Goal: Task Accomplishment & Management: Manage account settings

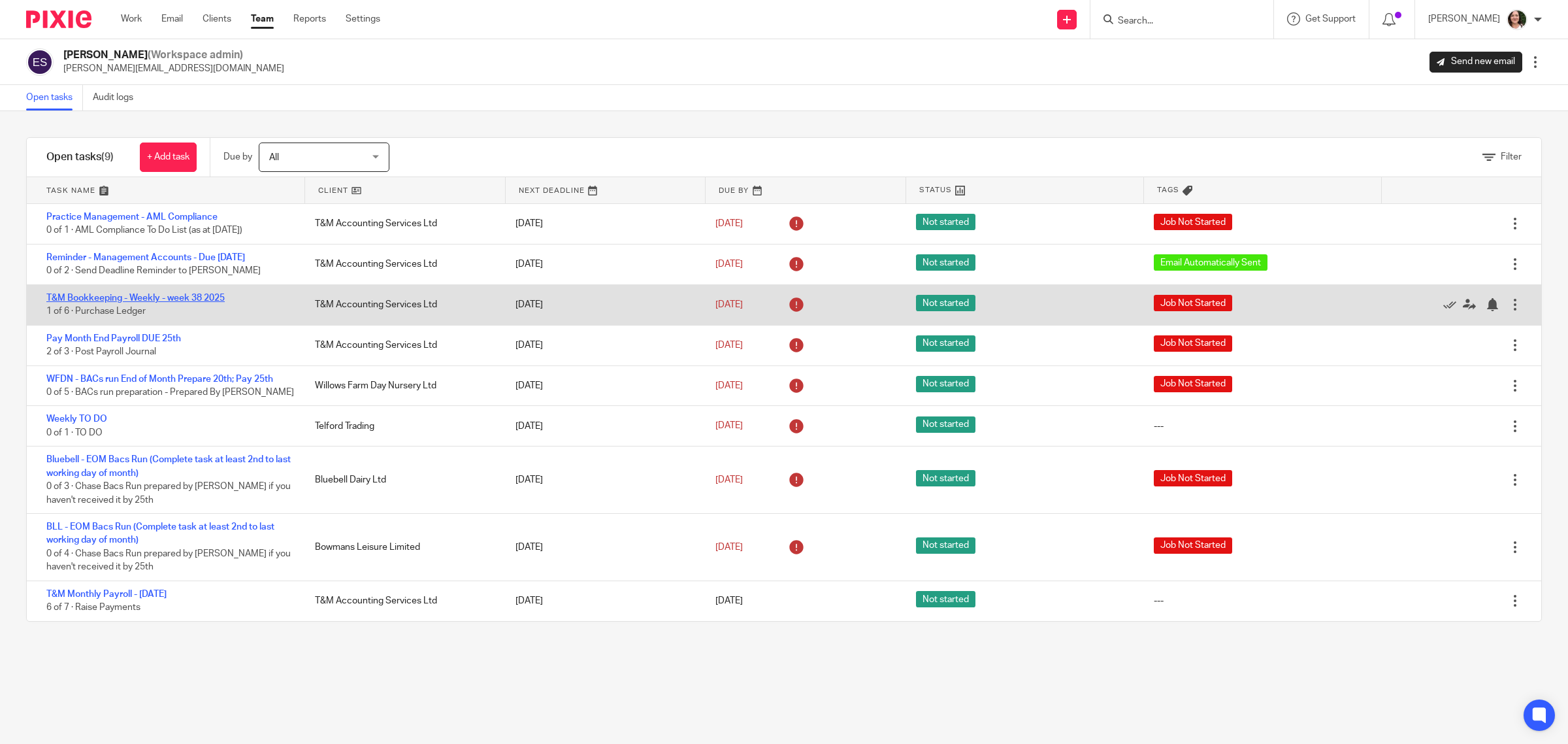
click at [177, 302] on link "T&M Bookkeeping - Weekly - week 38 2025" at bounding box center [136, 298] width 178 height 9
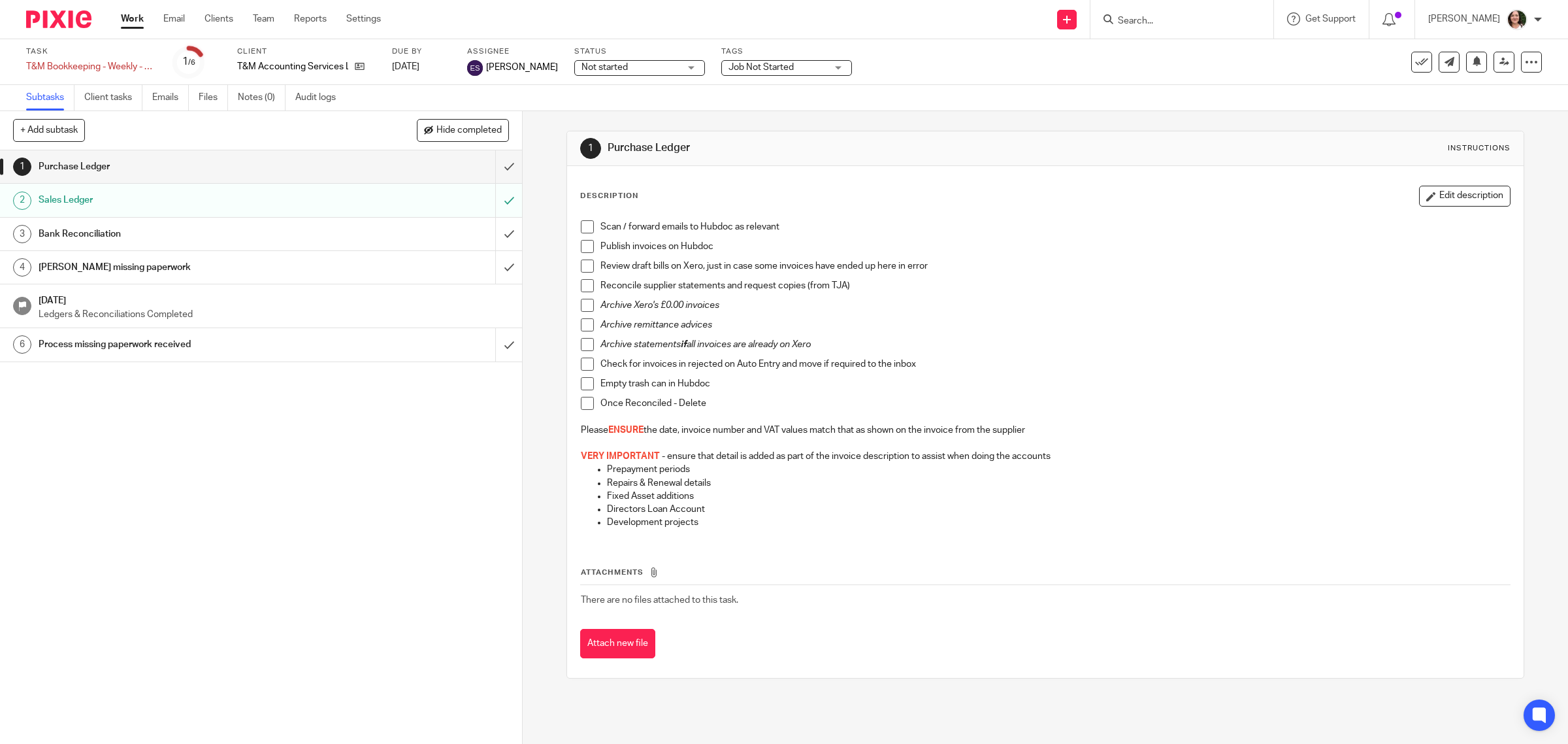
click at [329, 170] on div "Purchase Ledger" at bounding box center [261, 166] width 443 height 19
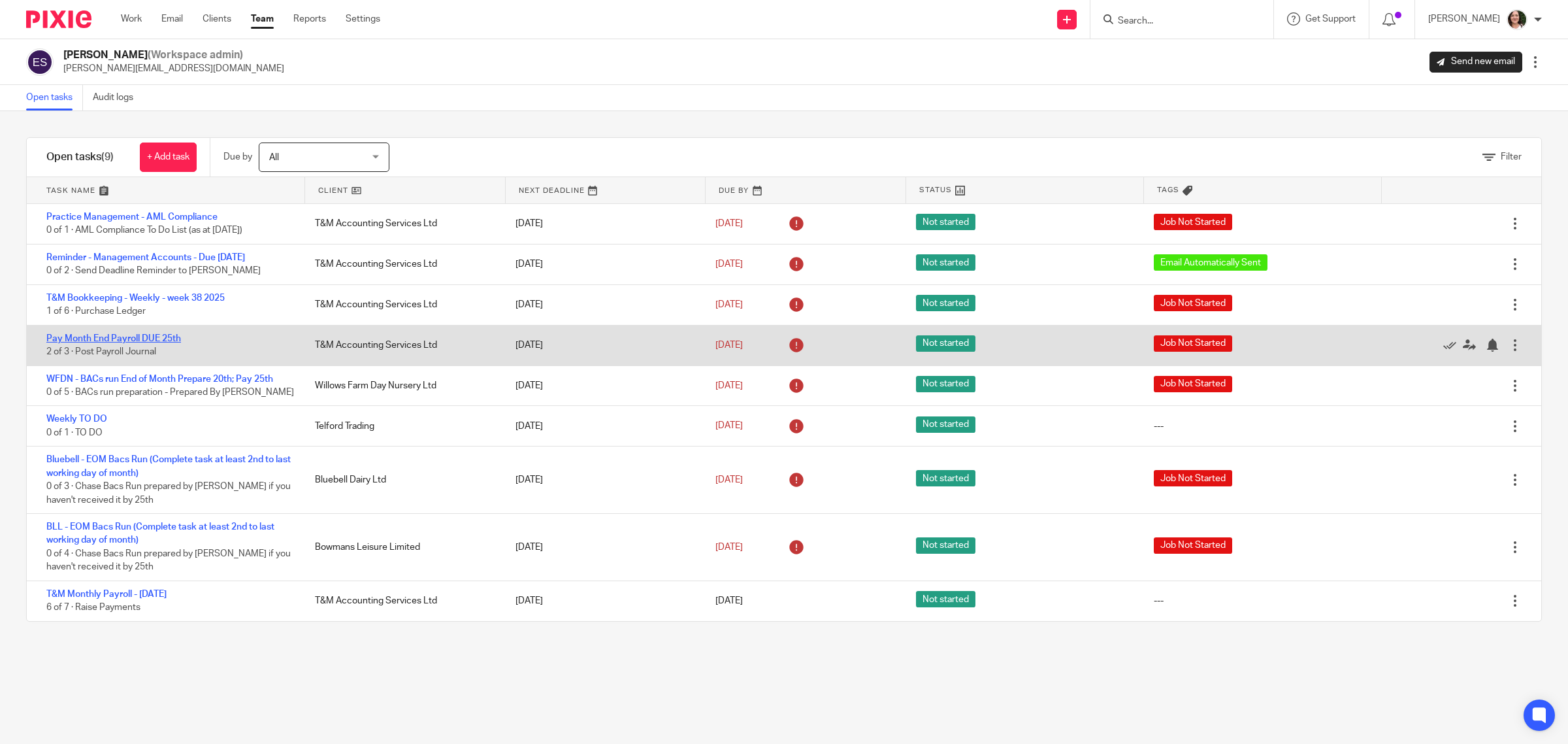
click at [177, 343] on link "Pay Month End Payroll DUE 25th" at bounding box center [114, 338] width 134 height 9
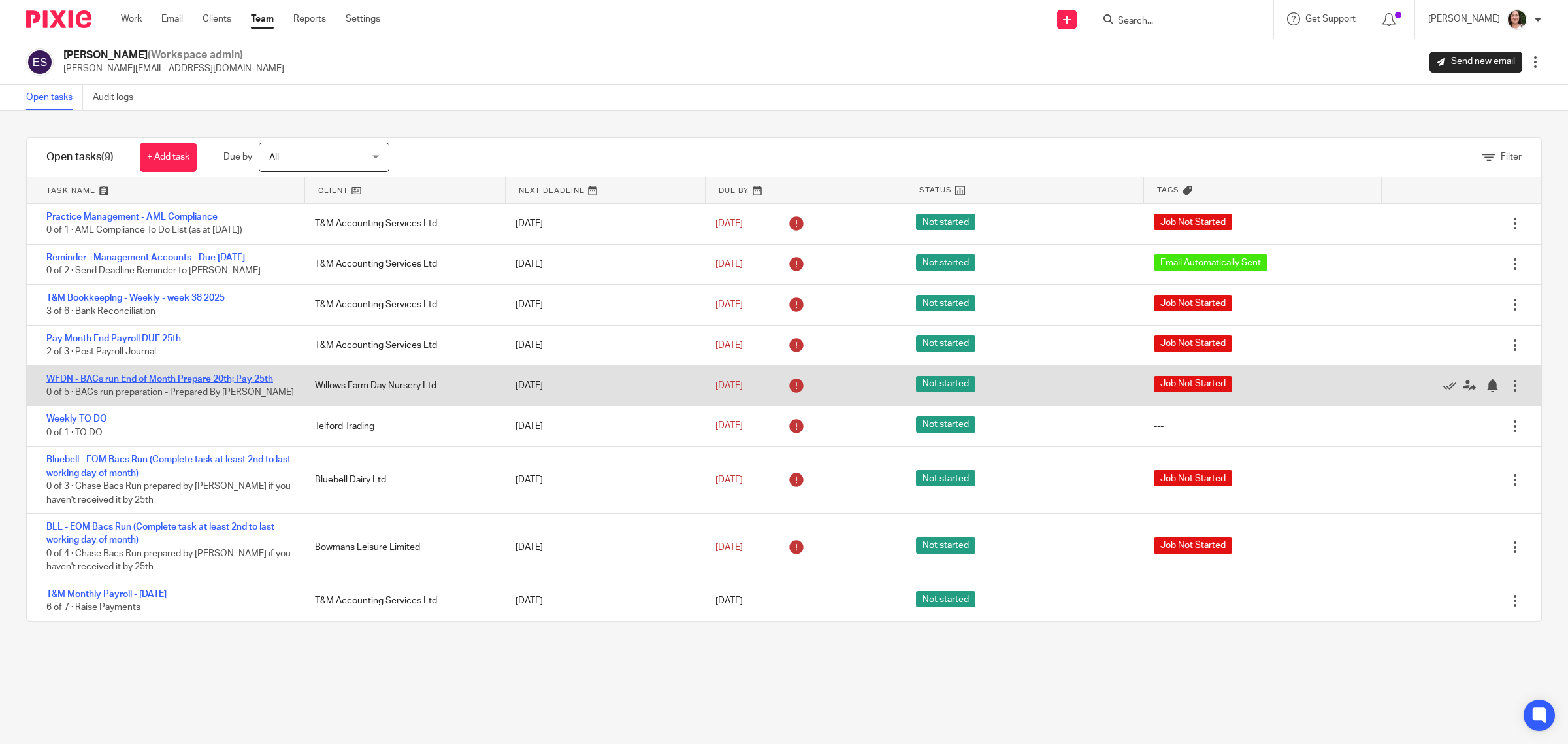
click at [268, 383] on link "WFDN - BACs run End of Month Prepare 20th; Pay 25th" at bounding box center [160, 379] width 227 height 9
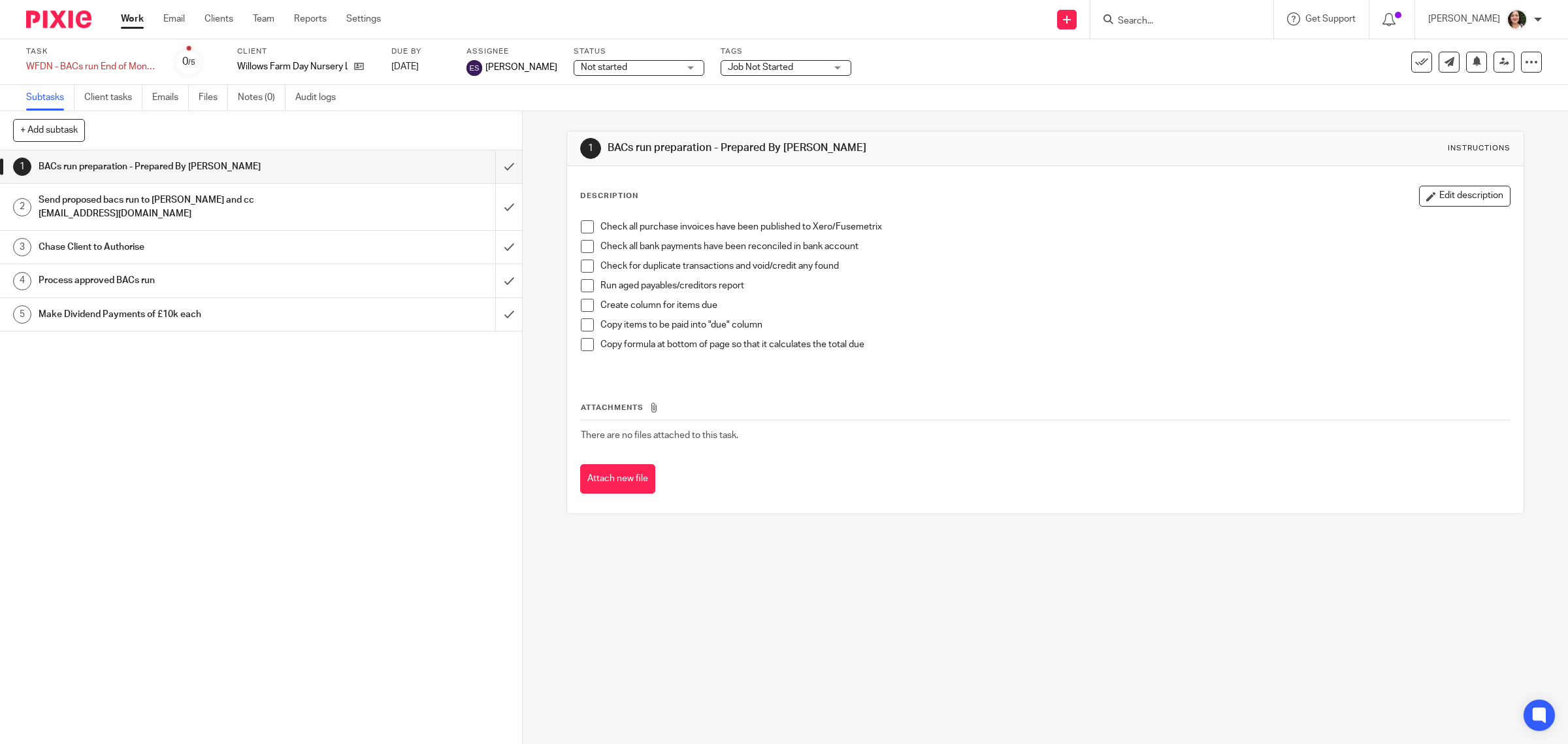
click at [823, 67] on div "Job Not Started" at bounding box center [786, 68] width 131 height 16
click at [679, 70] on div "Not started Not started" at bounding box center [639, 68] width 131 height 16
click at [756, 65] on span "Job Not Started" at bounding box center [761, 67] width 65 height 9
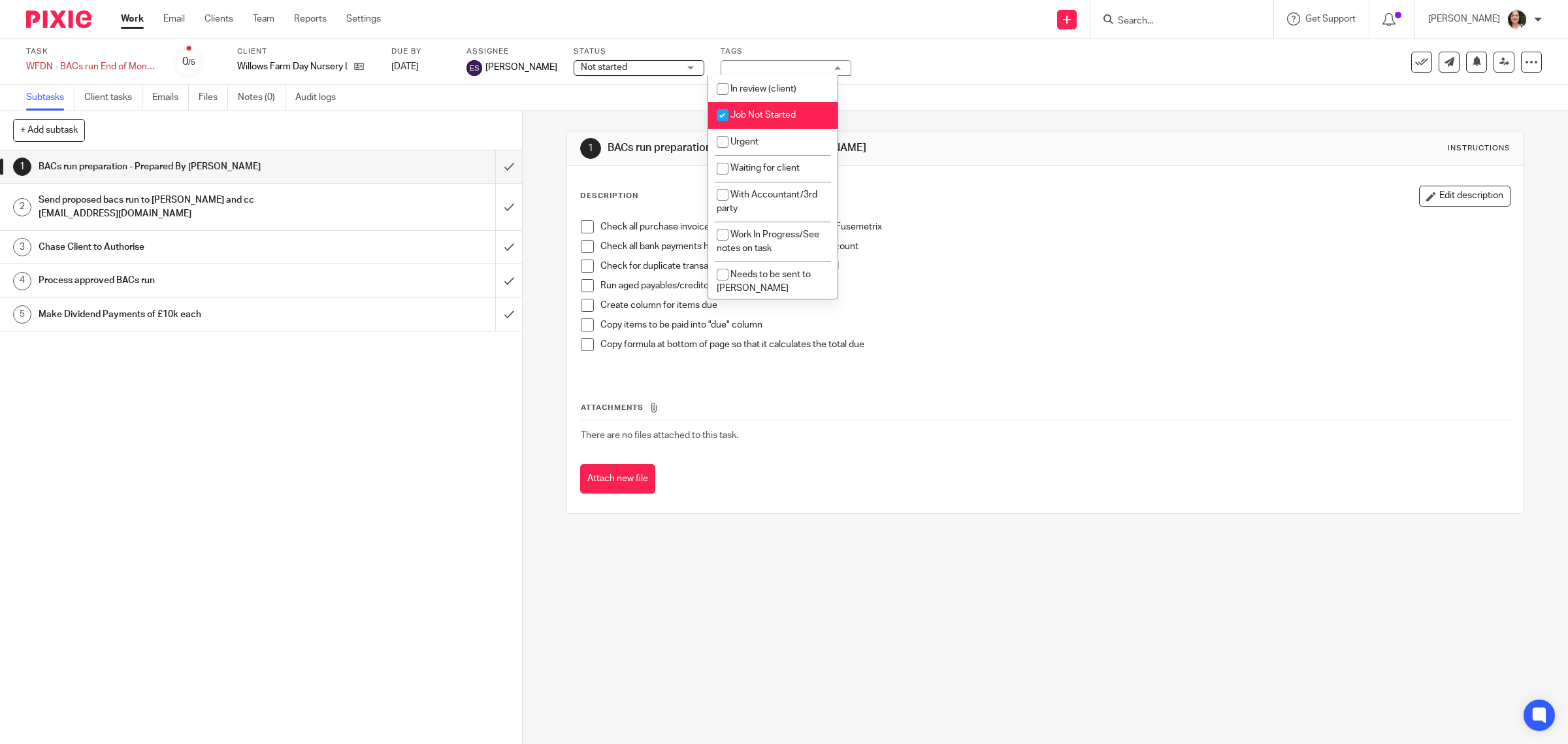
click at [722, 118] on input "checkbox" at bounding box center [723, 115] width 25 height 25
checkbox input "false"
click at [749, 170] on span "Waiting for client" at bounding box center [765, 168] width 69 height 9
checkbox input "true"
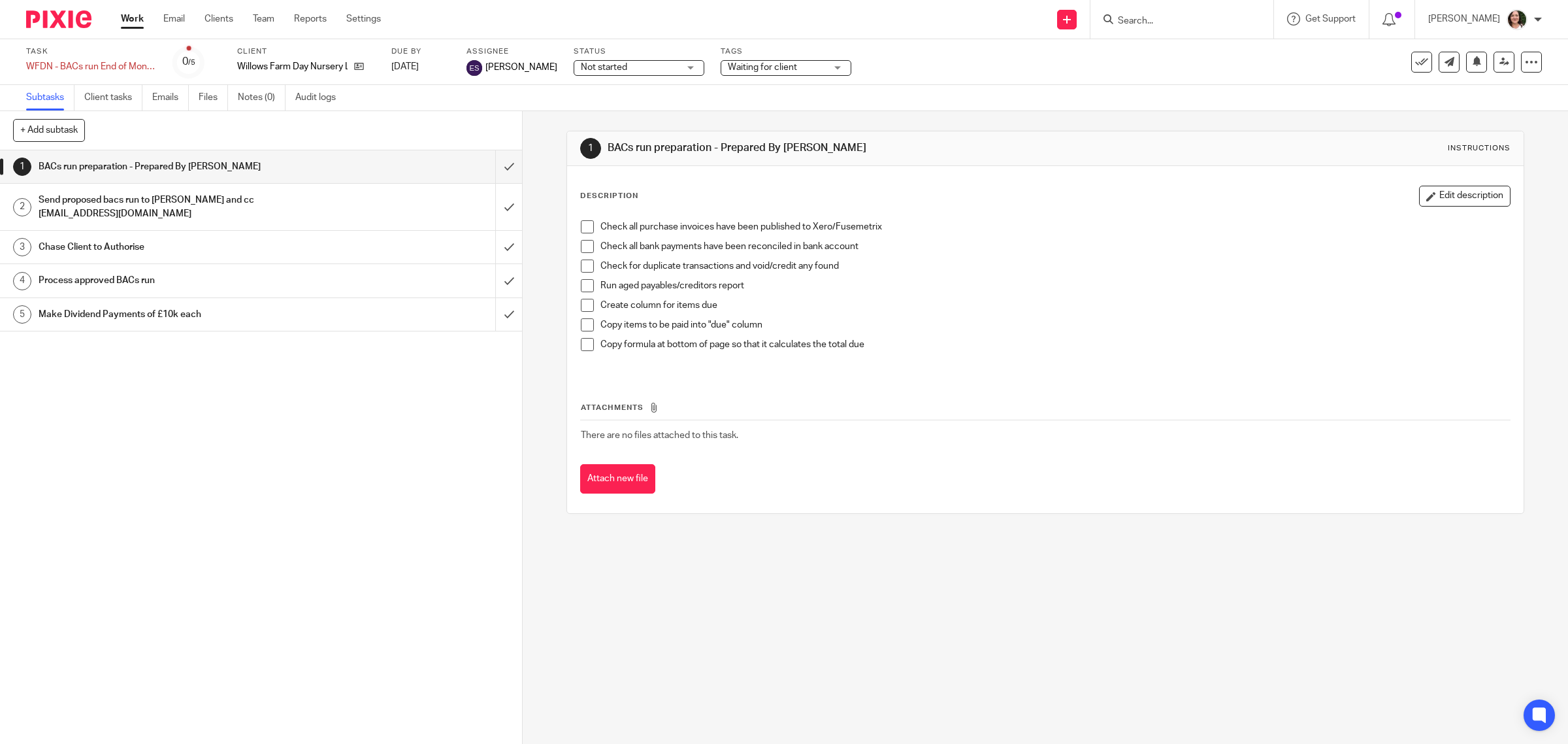
click at [681, 66] on div "Not started Not started" at bounding box center [639, 68] width 131 height 16
click at [651, 112] on li "In progress" at bounding box center [625, 115] width 129 height 27
click at [272, 96] on link "Notes (0)" at bounding box center [261, 97] width 48 height 26
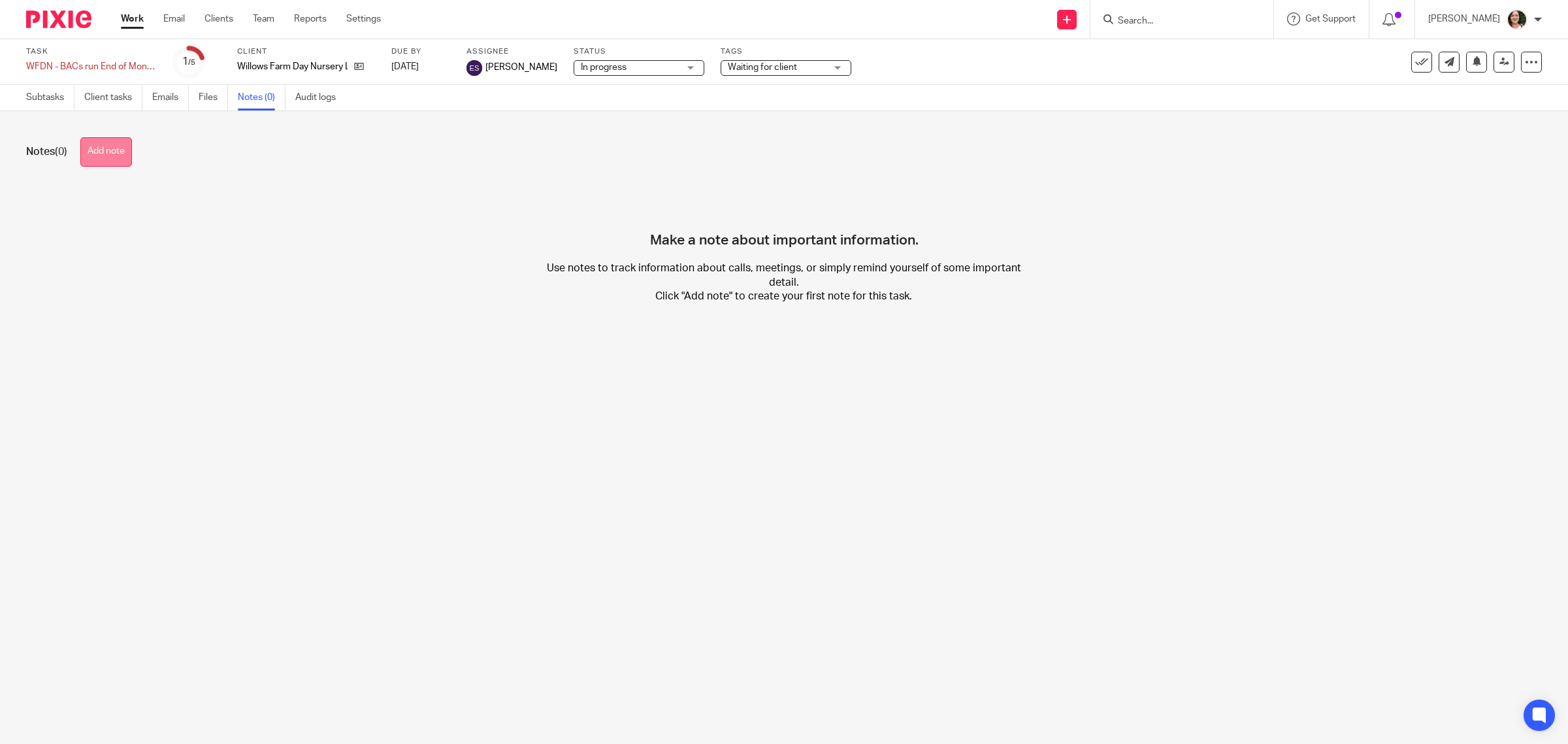
click at [111, 158] on button "Add note" at bounding box center [106, 151] width 51 height 29
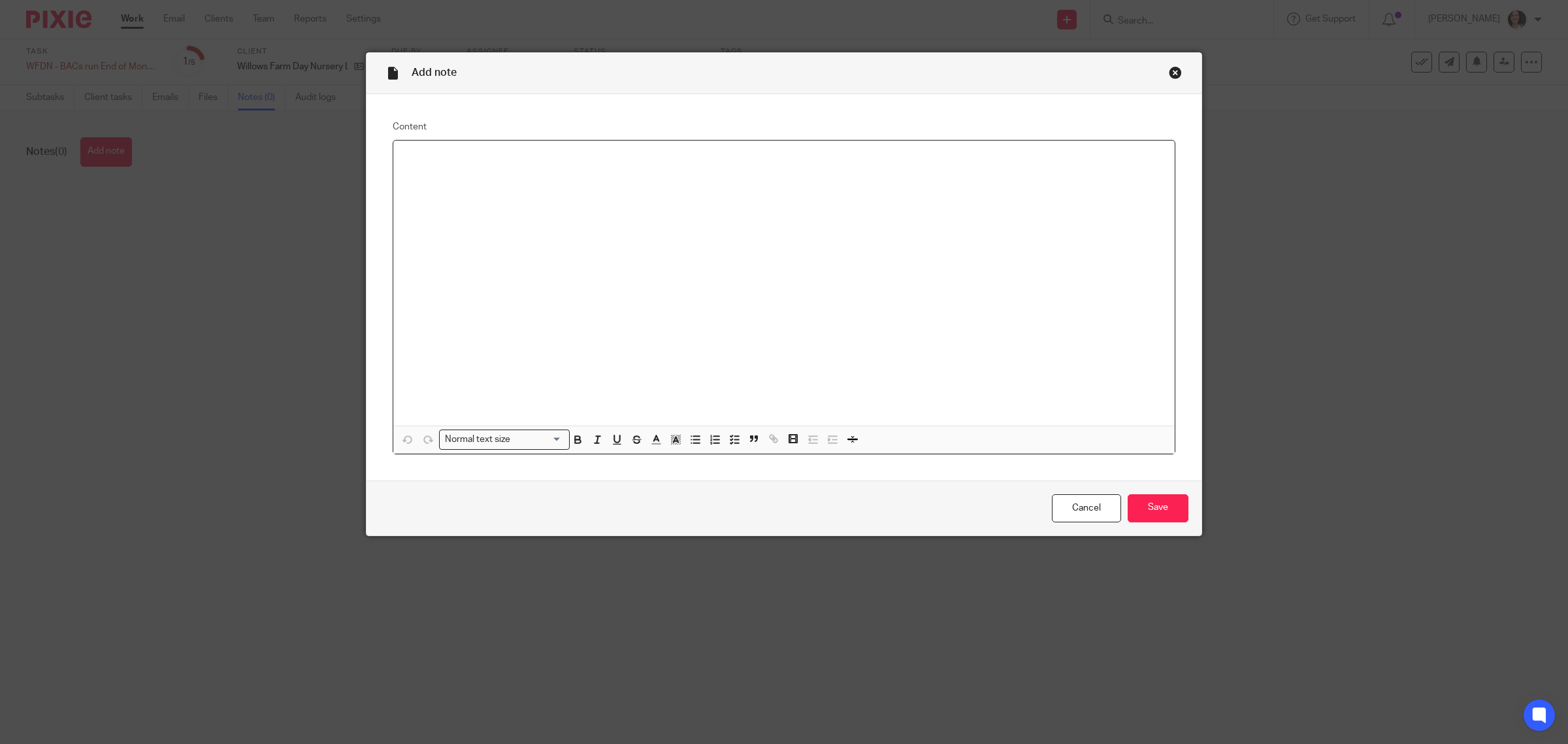
click at [1265, 305] on div "Add note Content Normal text size Loading... Remove Edit Insert new video Copy …" at bounding box center [784, 372] width 1568 height 744
click at [1169, 72] on div "Close this dialog window" at bounding box center [1175, 72] width 13 height 13
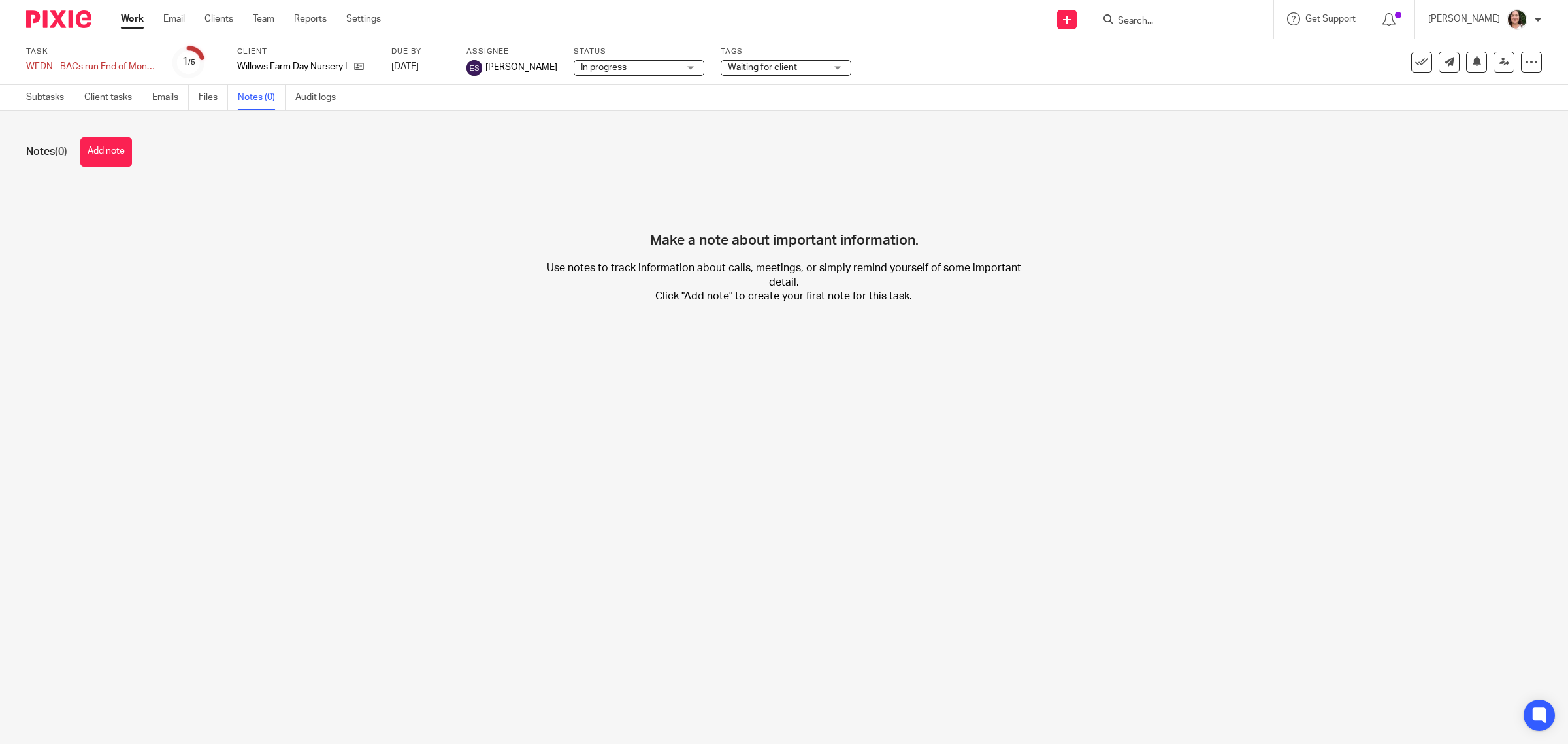
click at [135, 19] on link "Work" at bounding box center [133, 19] width 23 height 13
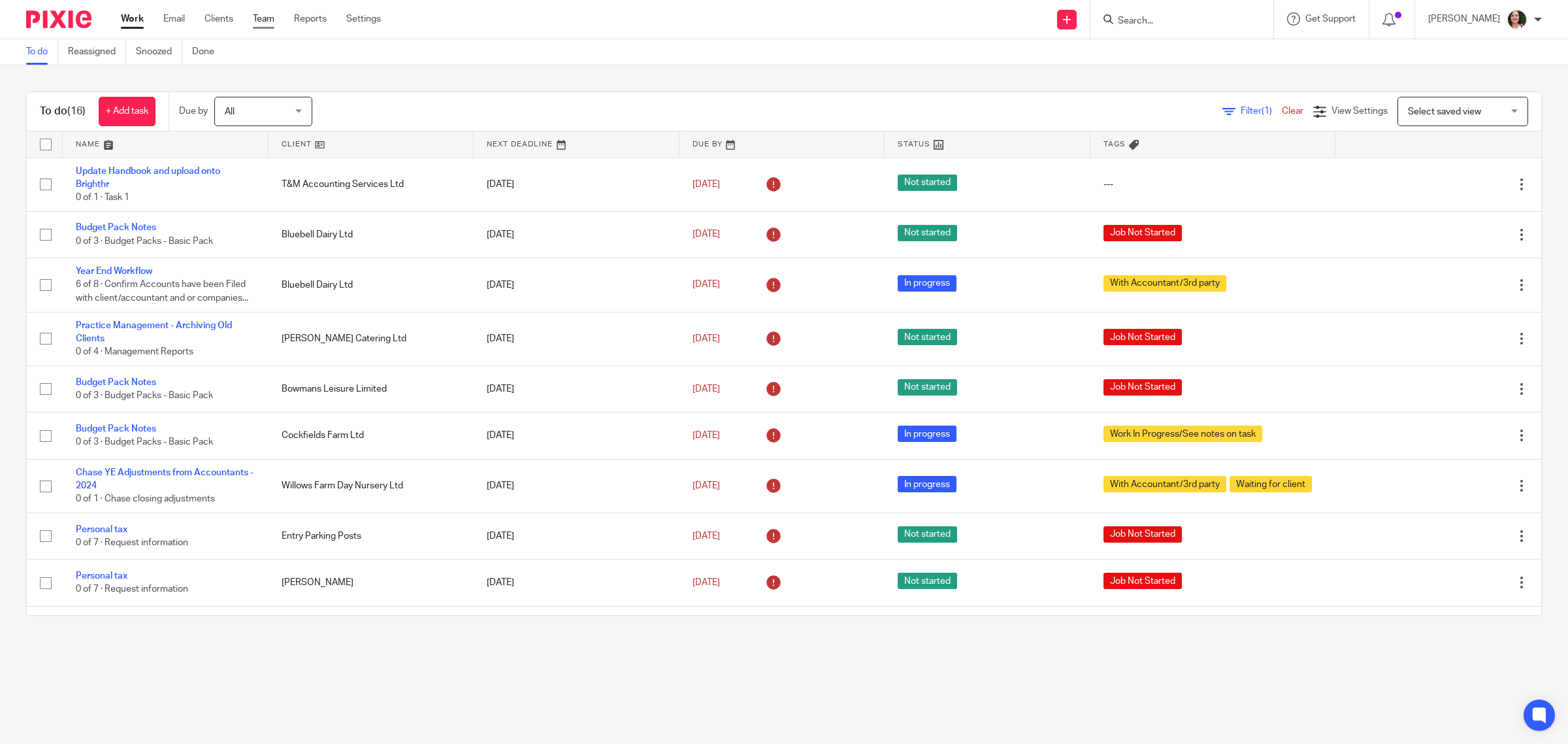
click at [267, 19] on link "Team" at bounding box center [263, 19] width 21 height 13
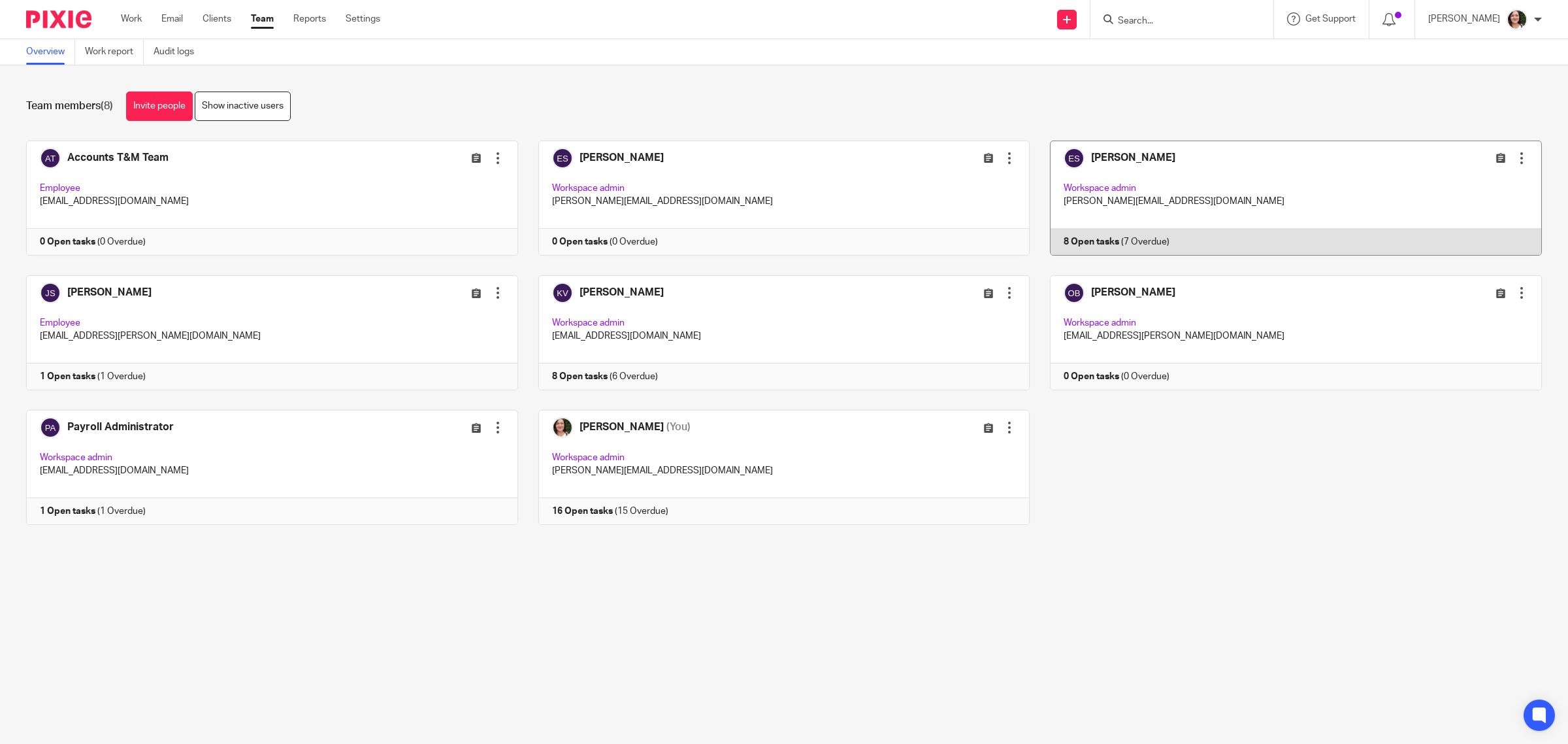
click at [1095, 148] on link at bounding box center [1286, 198] width 512 height 115
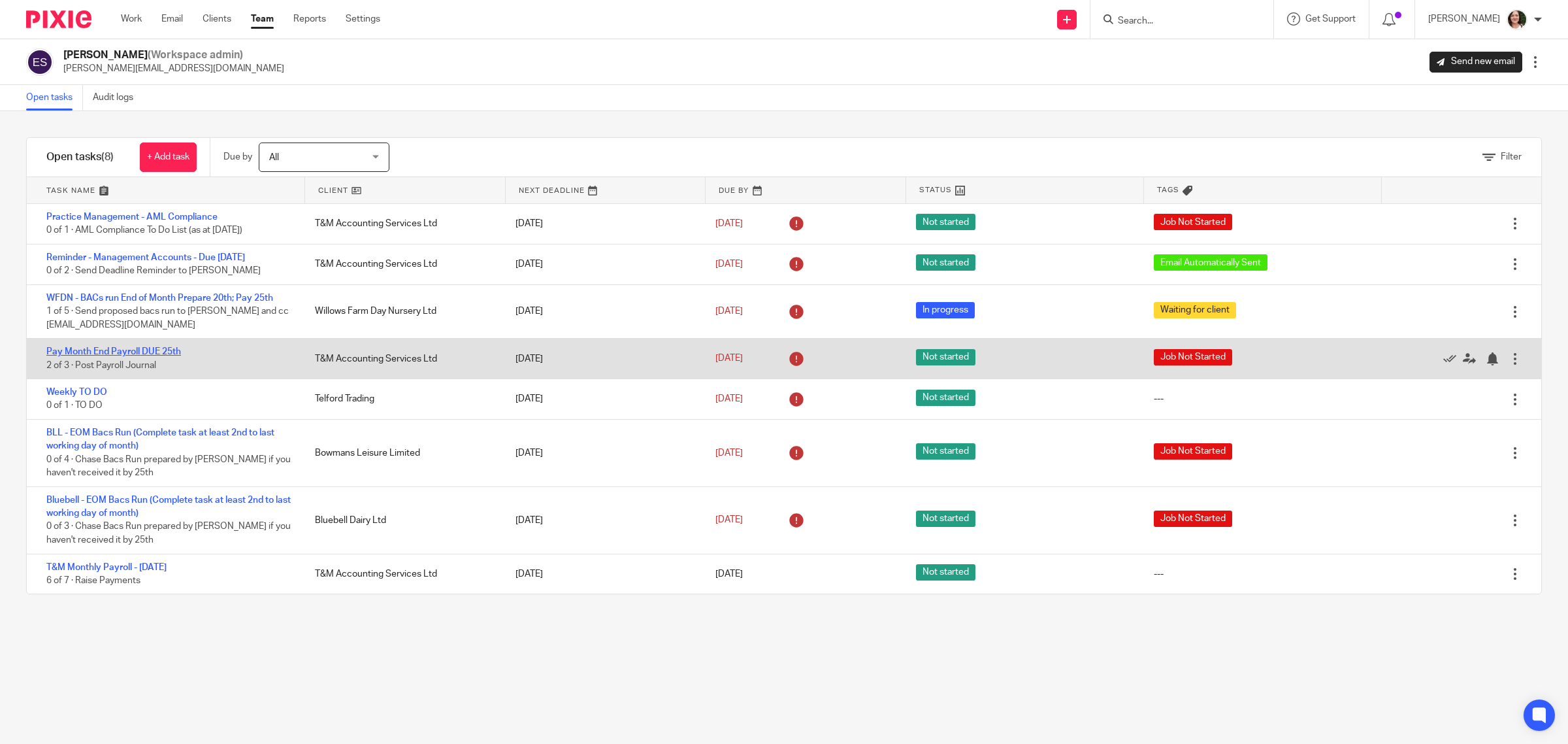
click at [155, 356] on link "Pay Month End Payroll DUE 25th" at bounding box center [114, 352] width 134 height 9
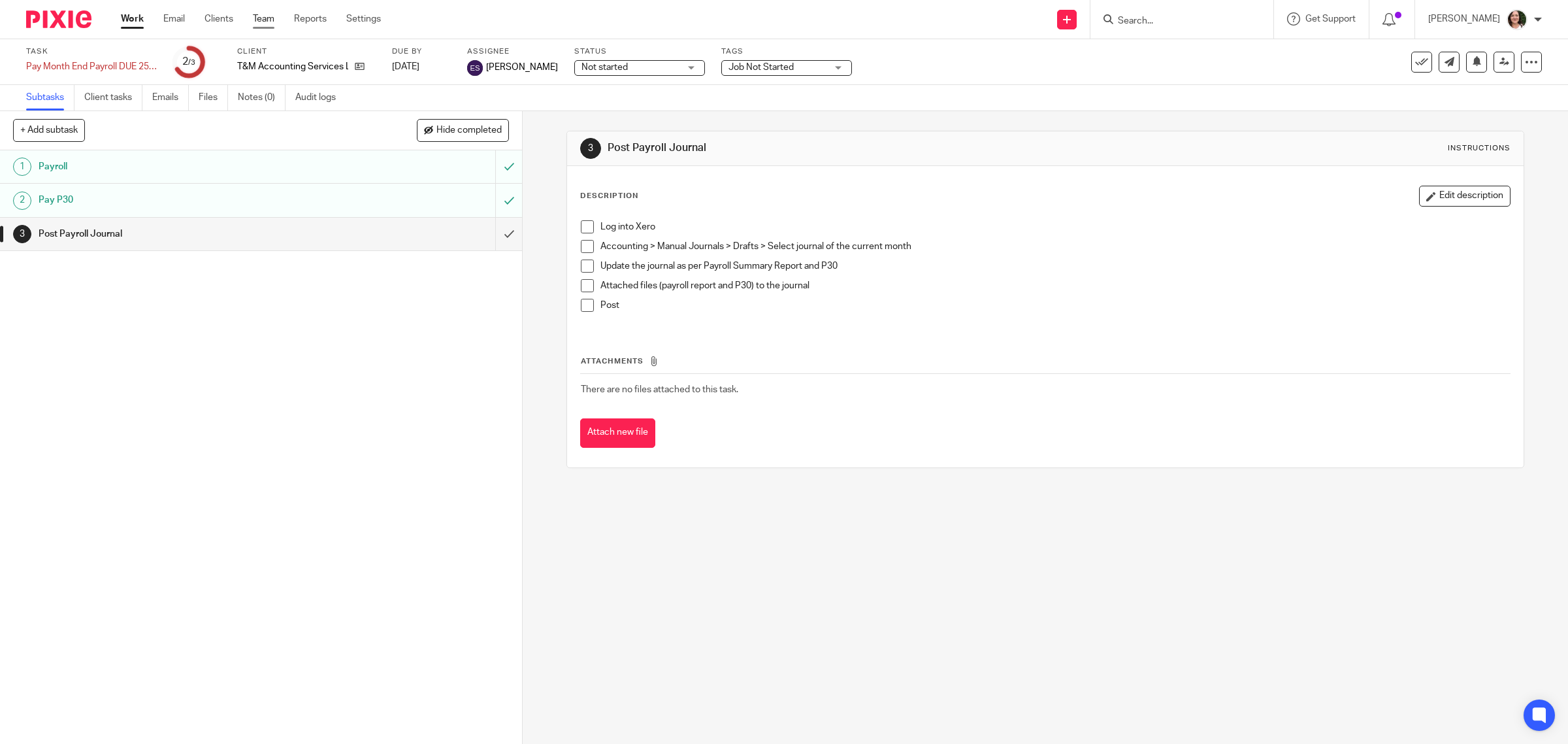
click at [253, 20] on link "Team" at bounding box center [263, 19] width 21 height 13
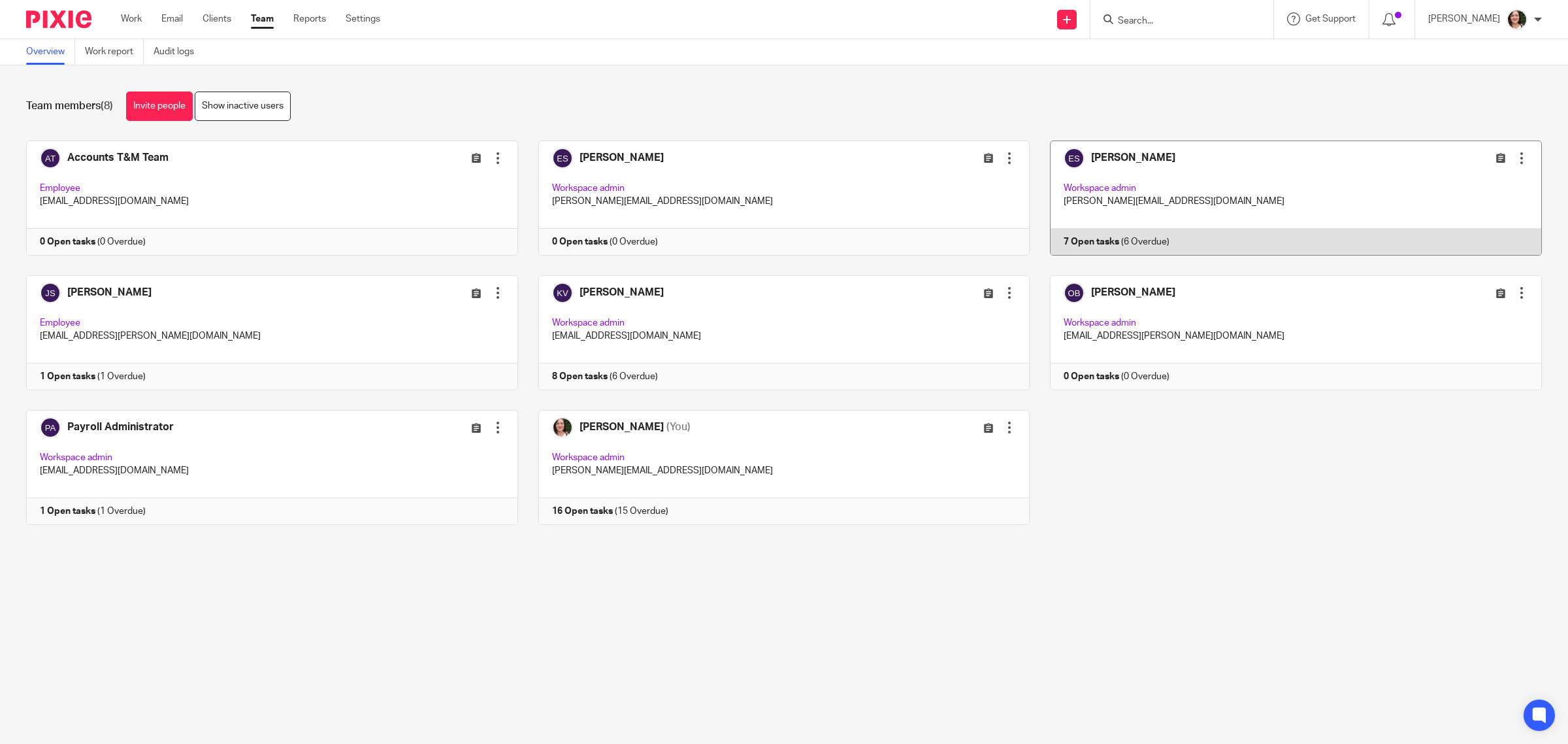
click at [1110, 158] on link at bounding box center [1286, 198] width 512 height 115
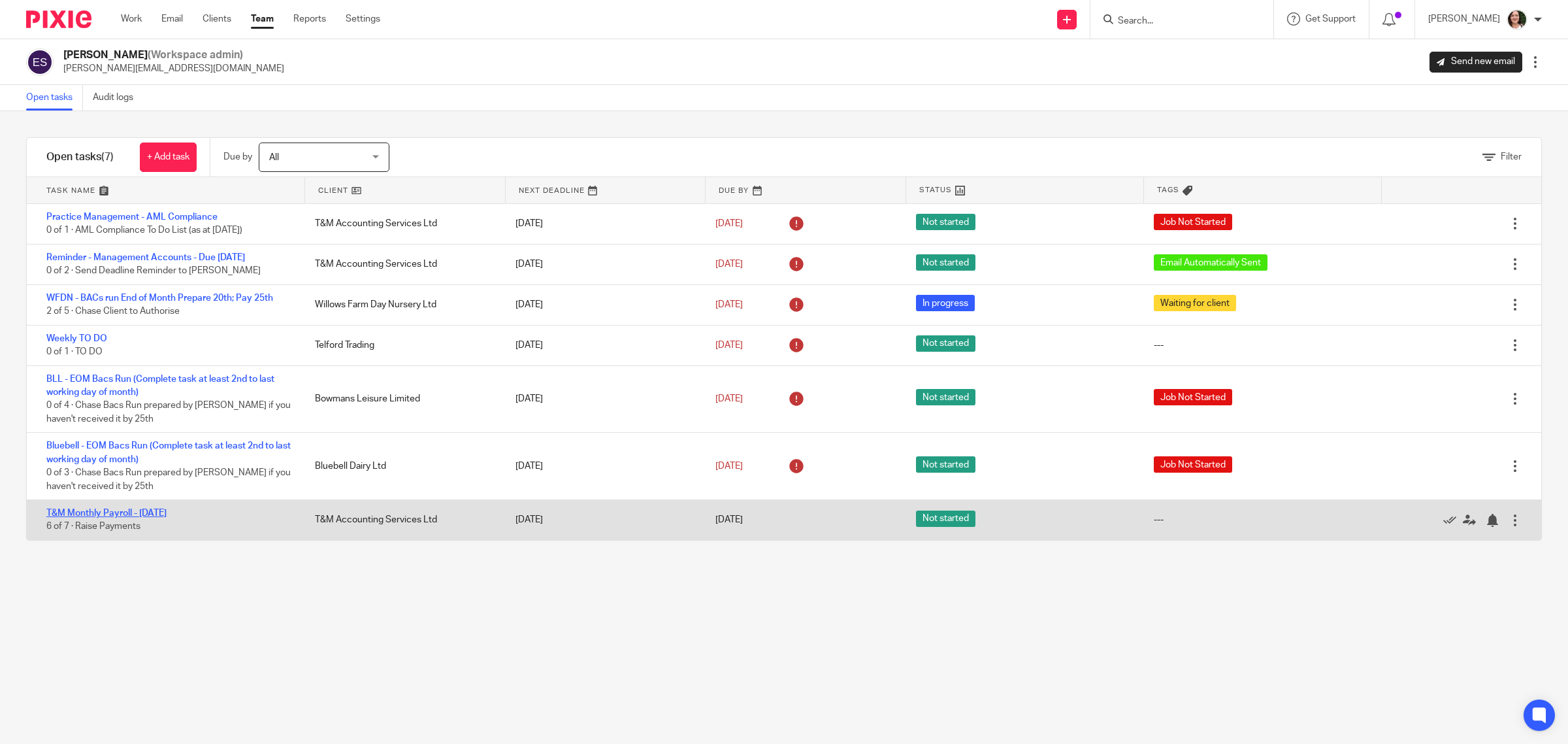
click at [167, 518] on link "T&M Monthly Payroll - [DATE]" at bounding box center [107, 512] width 120 height 9
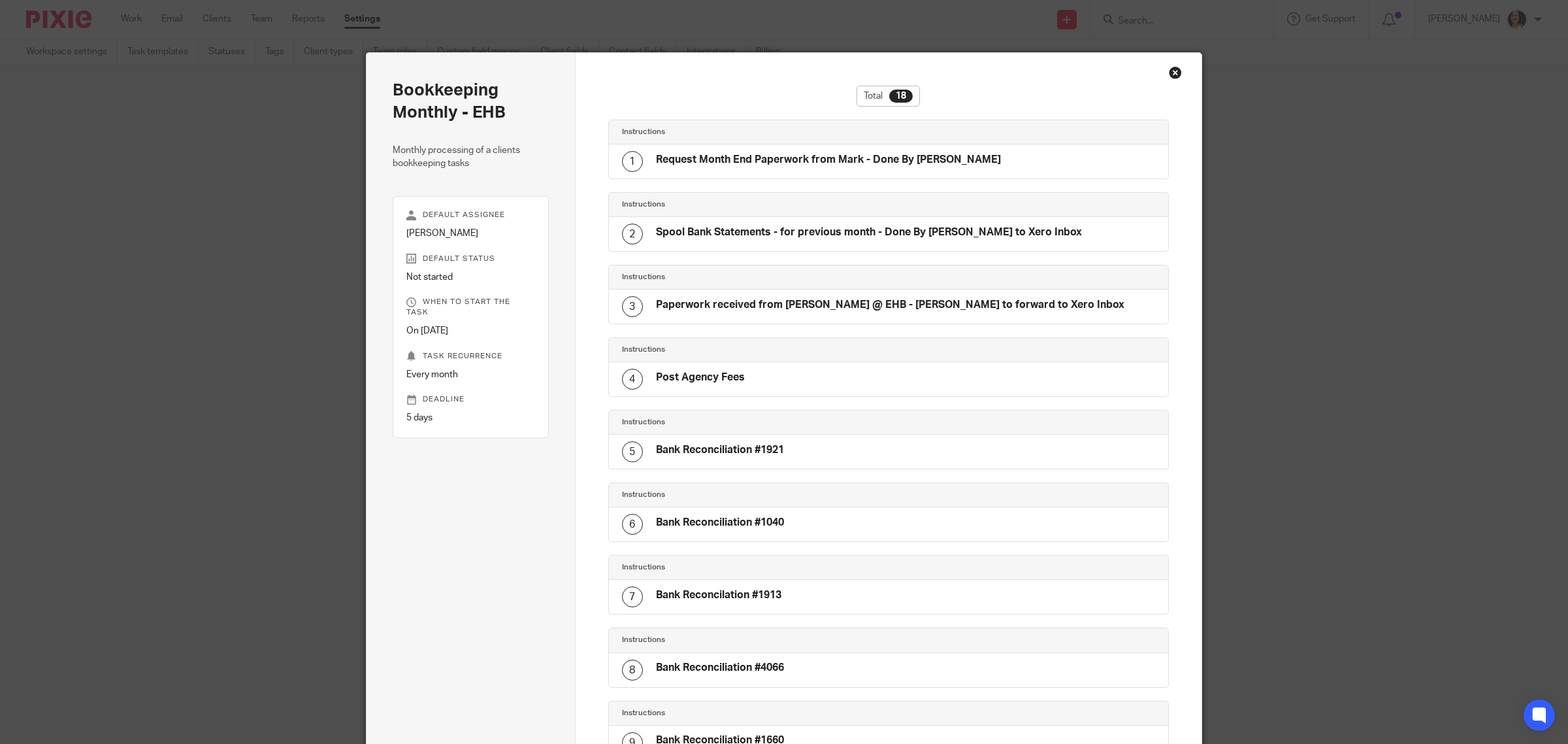
scroll to position [794, 0]
